Goal: Transaction & Acquisition: Purchase product/service

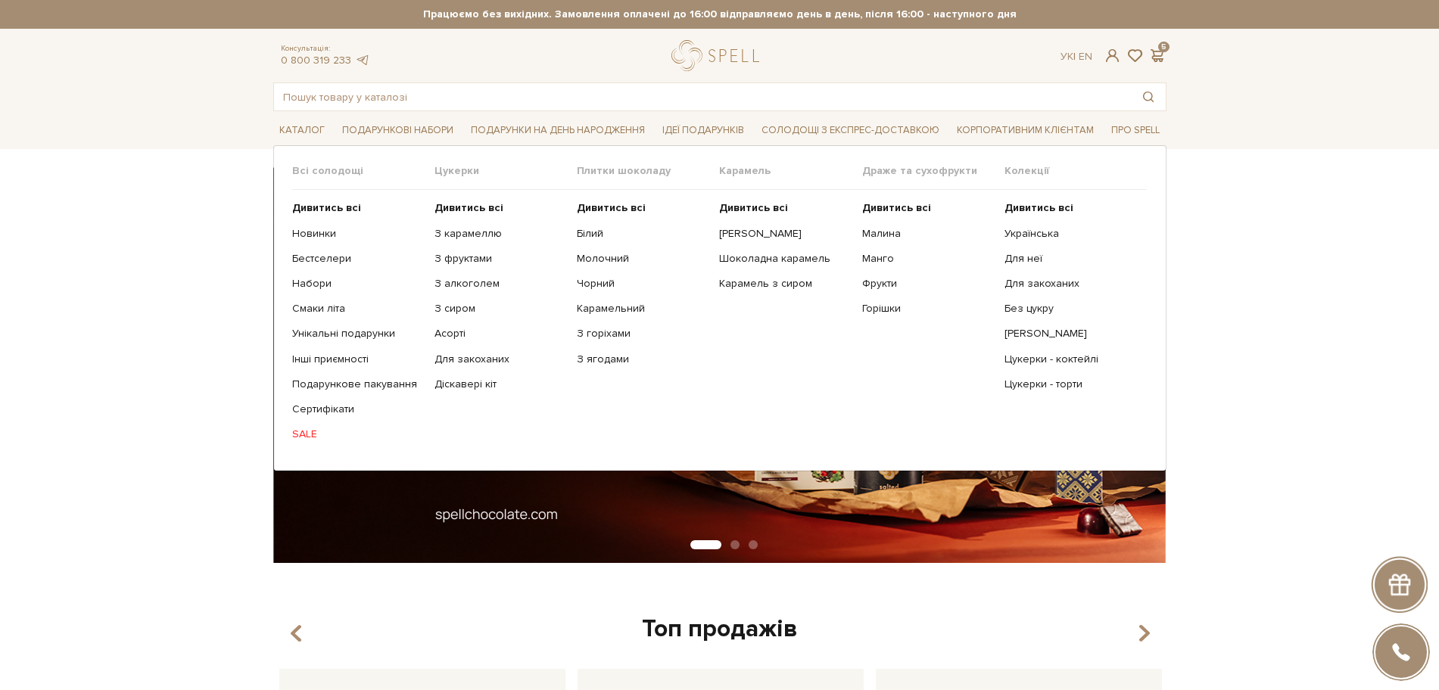
click at [293, 437] on link "SALE" at bounding box center [357, 435] width 131 height 14
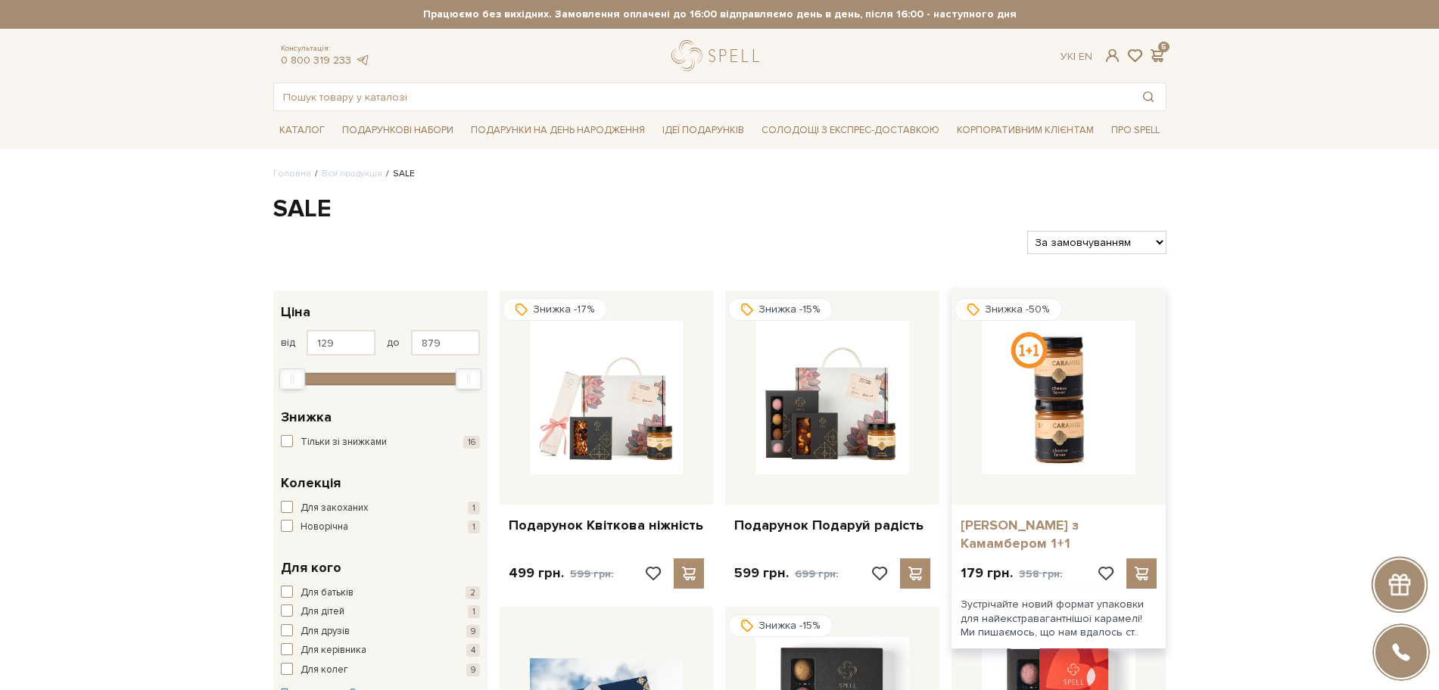
click at [992, 522] on link "[PERSON_NAME] з Камамбером 1+1" at bounding box center [1059, 535] width 196 height 36
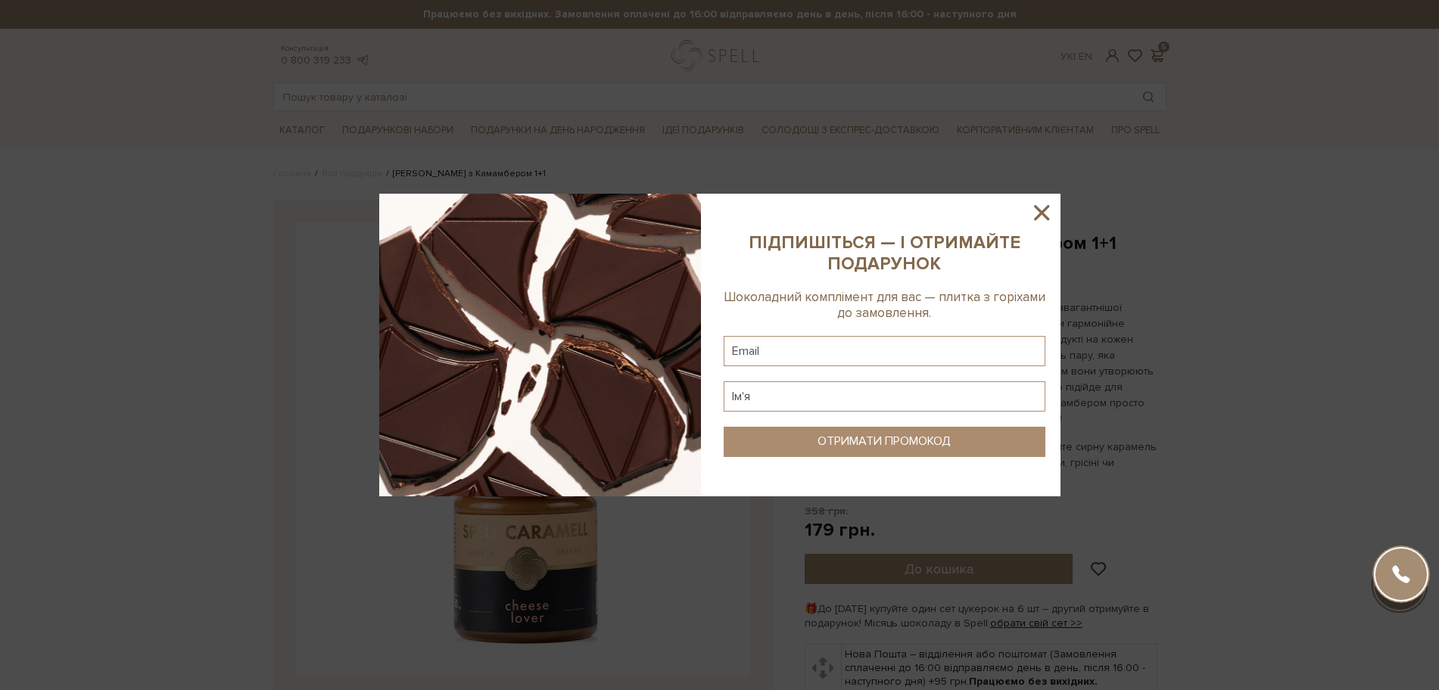
click at [1044, 219] on icon at bounding box center [1042, 213] width 26 height 26
